Goal: Task Accomplishment & Management: Manage account settings

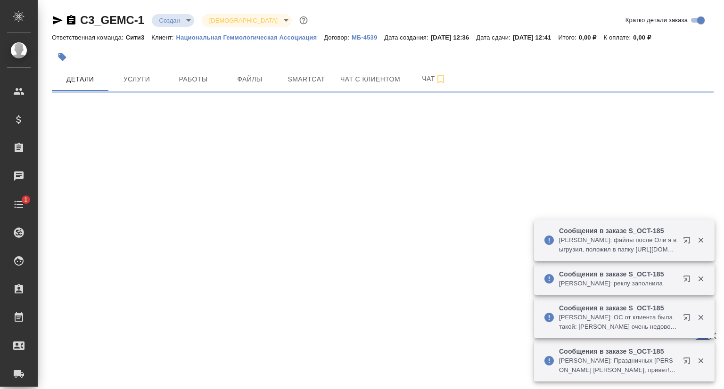
select select "RU"
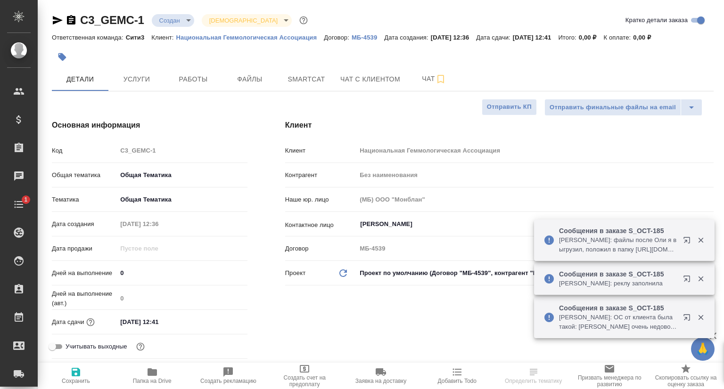
type textarea "x"
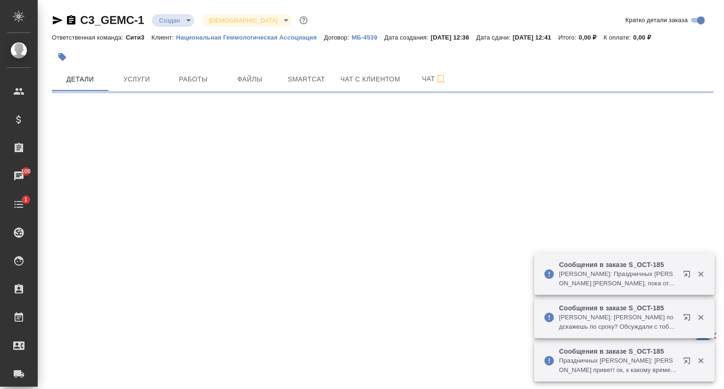
select select "RU"
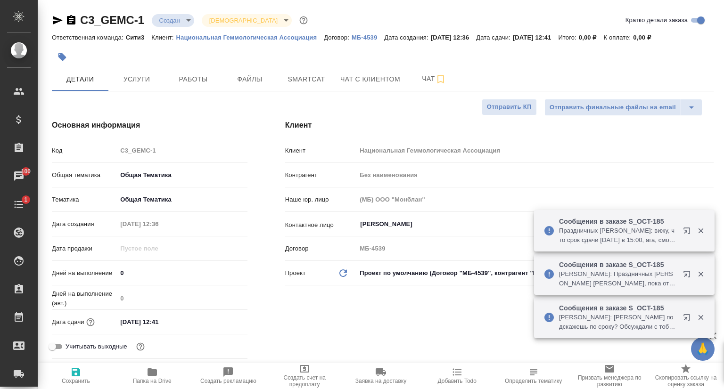
type textarea "x"
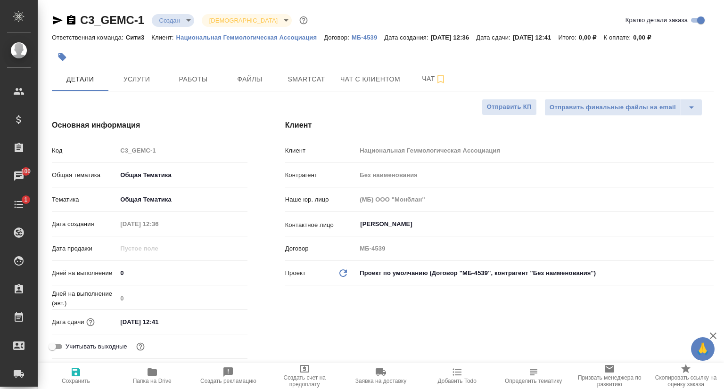
type textarea "x"
click at [366, 76] on span "Чат с клиентом" at bounding box center [370, 80] width 60 height 12
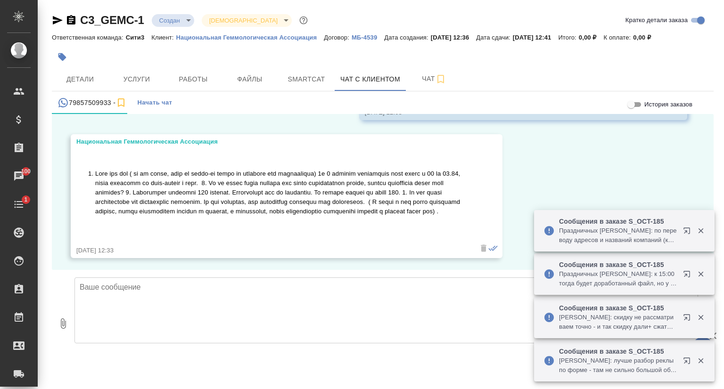
scroll to position [348, 0]
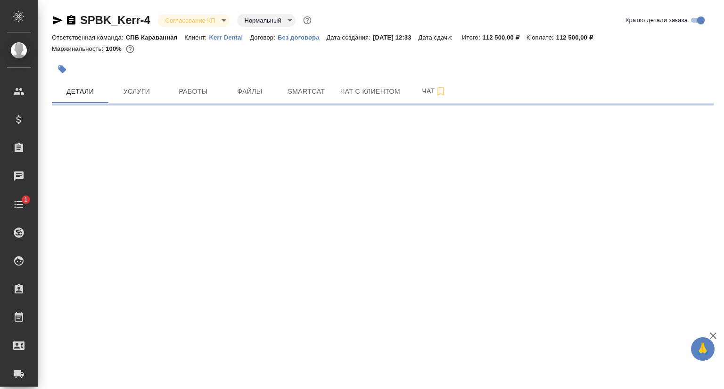
select select "RU"
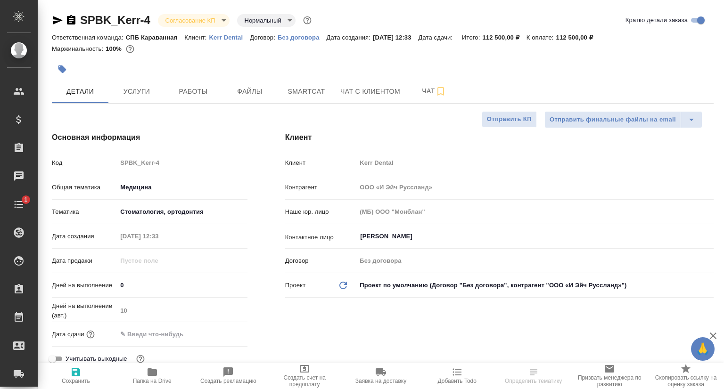
type textarea "x"
click at [130, 89] on span "Услуги" at bounding box center [136, 92] width 45 height 12
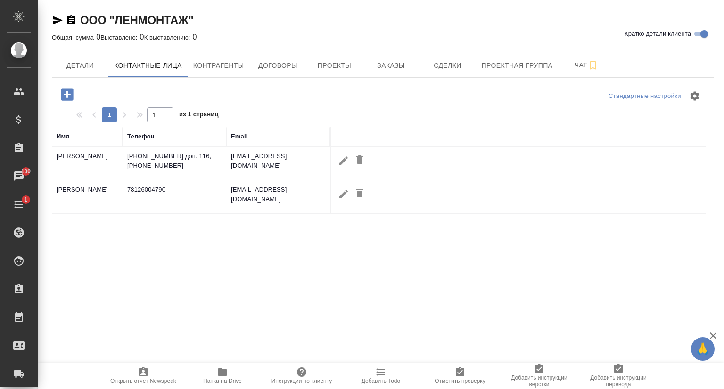
select select "RU"
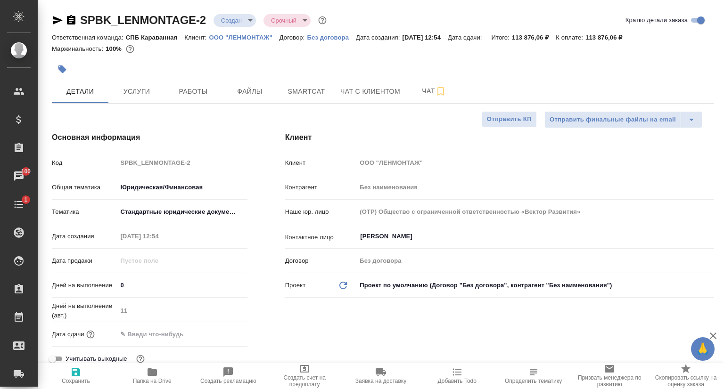
select select "RU"
click at [126, 93] on span "Услуги" at bounding box center [136, 92] width 45 height 12
